Goal: Information Seeking & Learning: Learn about a topic

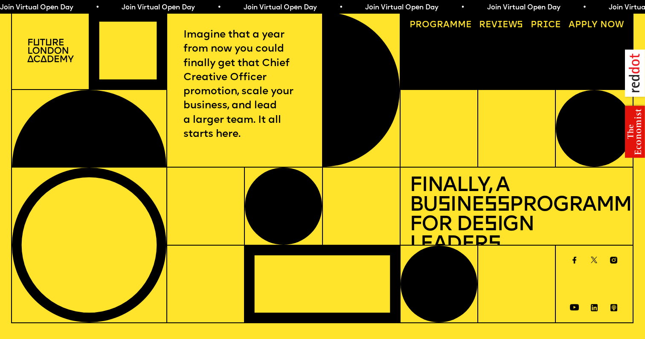
click at [454, 23] on link "Progr a mme" at bounding box center [440, 26] width 71 height 18
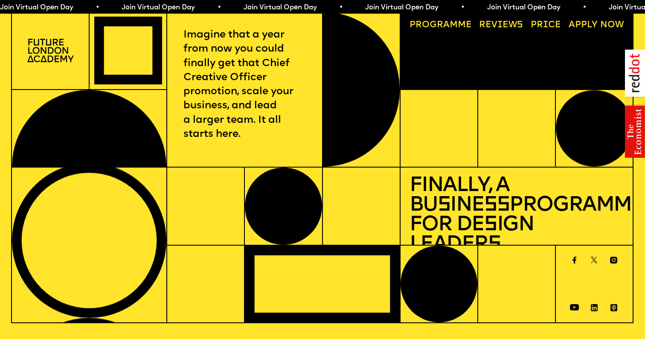
click at [46, 55] on img at bounding box center [50, 50] width 46 height 23
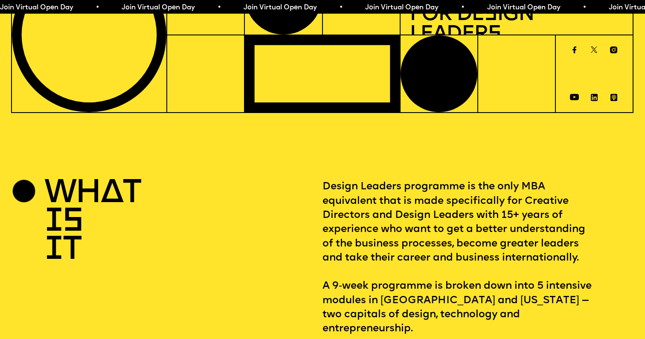
scroll to position [232, 0]
